Goal: Task Accomplishment & Management: Manage account settings

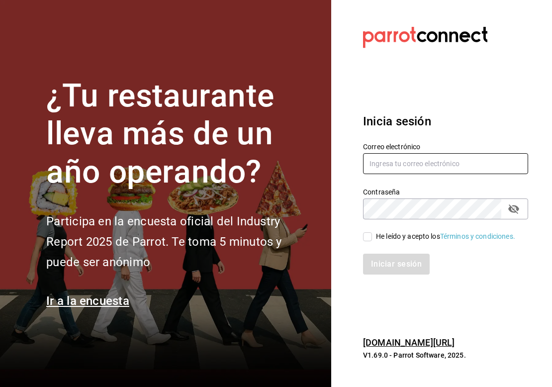
click at [384, 170] on input "text" at bounding box center [445, 163] width 165 height 21
paste input "USUARIOS@luis.com 123456"
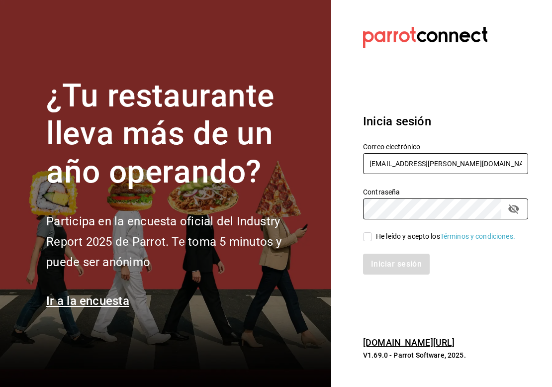
click at [453, 163] on input "USUARIOS@luis.com 123456" at bounding box center [445, 163] width 165 height 21
type input "USUARIOS@luis.com"
click at [370, 243] on div "Iniciar sesión" at bounding box center [439, 258] width 177 height 33
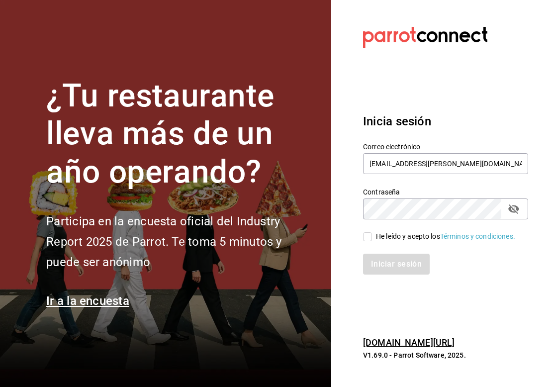
click at [370, 241] on label "He leído y acepto los Términos y condiciones." at bounding box center [439, 236] width 152 height 10
click at [370, 241] on input "He leído y acepto los Términos y condiciones." at bounding box center [367, 236] width 9 height 9
checkbox input "true"
click at [384, 268] on button "Iniciar sesión" at bounding box center [397, 263] width 68 height 21
